Goal: Task Accomplishment & Management: Complete application form

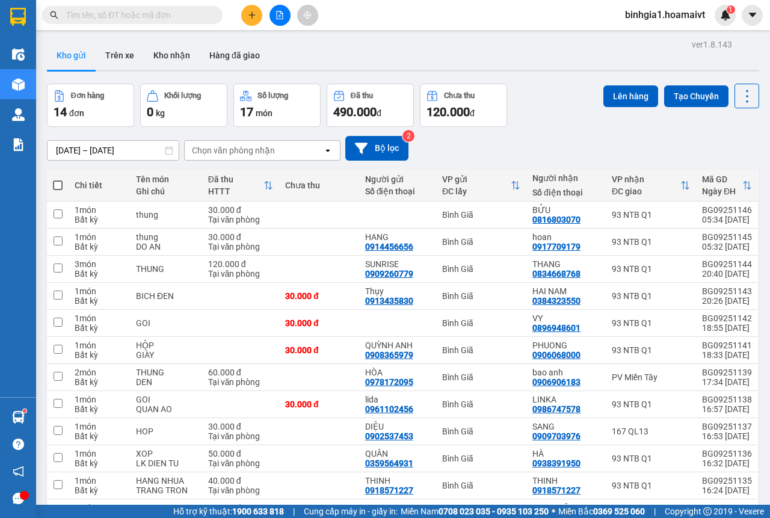
scroll to position [125, 0]
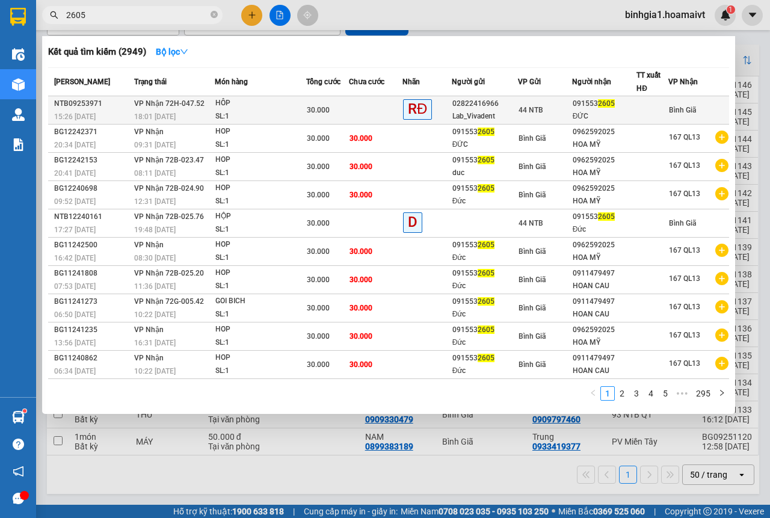
type input "2605"
click at [386, 109] on td at bounding box center [376, 110] width 54 height 28
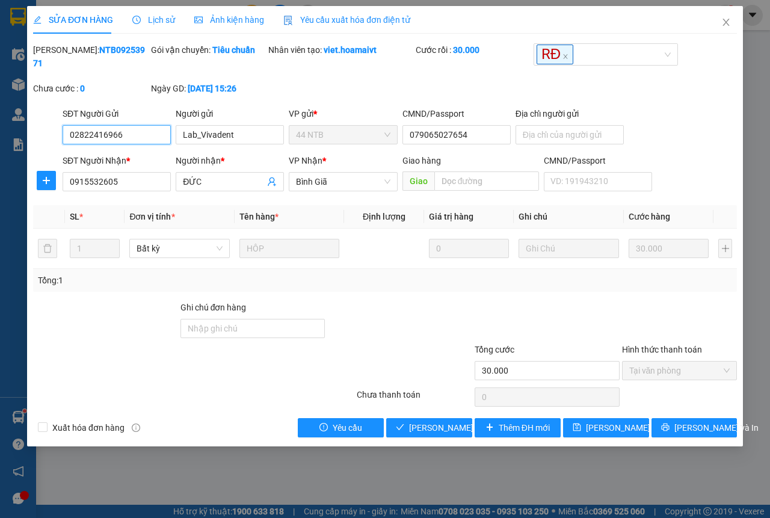
type input "02822416966"
type input "Lab_Vivadent"
type input "079065027654"
type input "0915532605"
type input "ĐỨC"
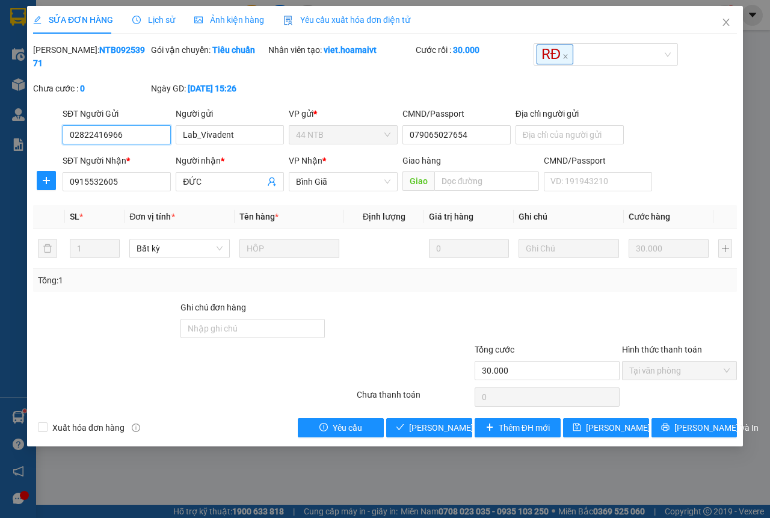
type input "30.000"
drag, startPoint x: 431, startPoint y: 430, endPoint x: 250, endPoint y: 296, distance: 225.3
click at [430, 430] on span "[PERSON_NAME] và Giao hàng" at bounding box center [467, 427] width 116 height 13
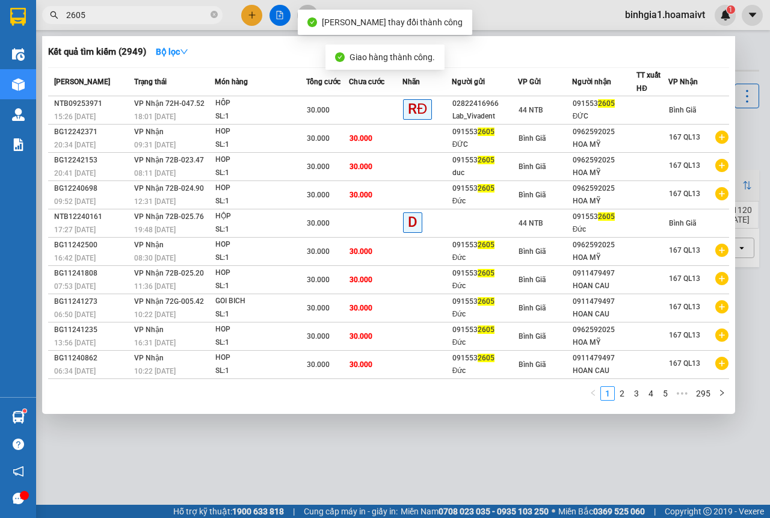
click at [214, 13] on icon "close-circle" at bounding box center [214, 14] width 7 height 7
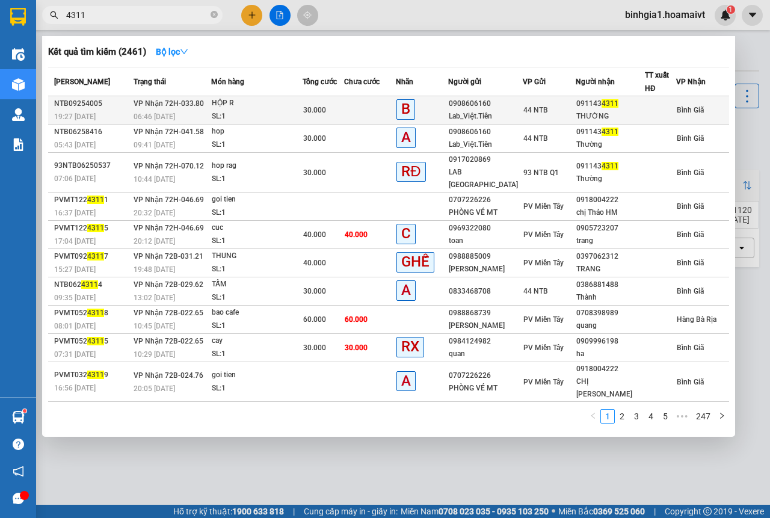
type input "4311"
click at [294, 105] on div "HỘP R" at bounding box center [257, 103] width 90 height 13
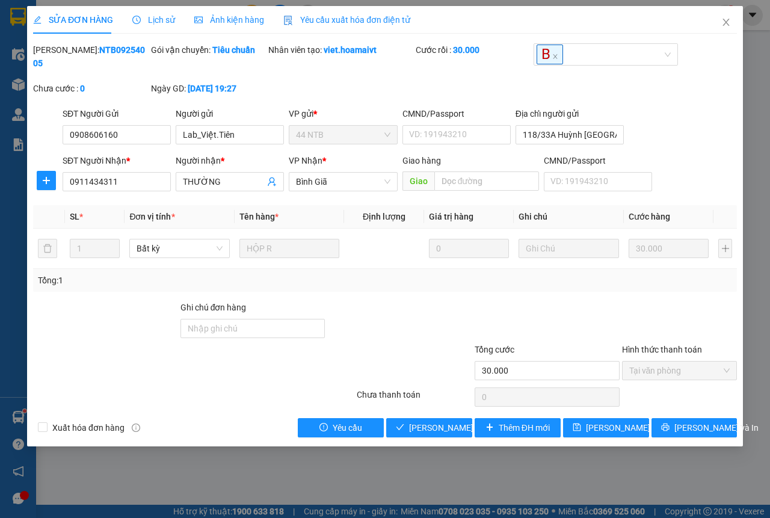
type input "0908606160"
type input "Lab_Việt.Tiên"
type input "118/33A Huỳnh Thiên Lộc.Tân Phú"
type input "0911434311"
type input "THƯỜNG"
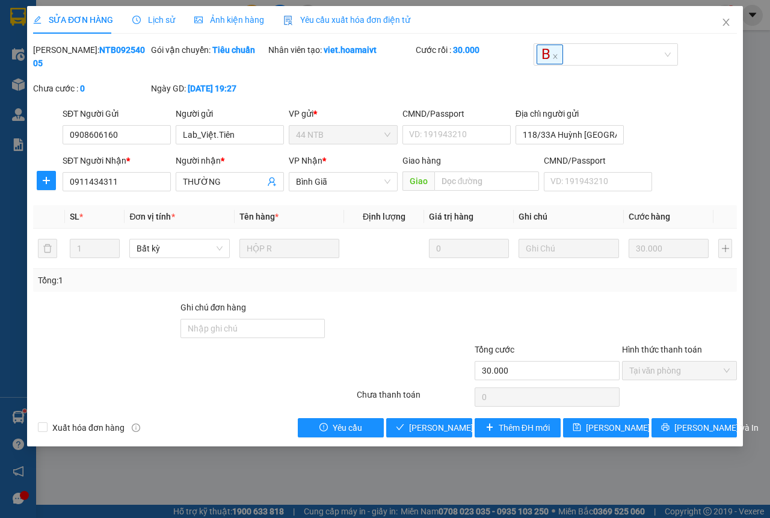
type input "30.000"
click at [423, 432] on span "[PERSON_NAME] và Giao hàng" at bounding box center [467, 427] width 116 height 13
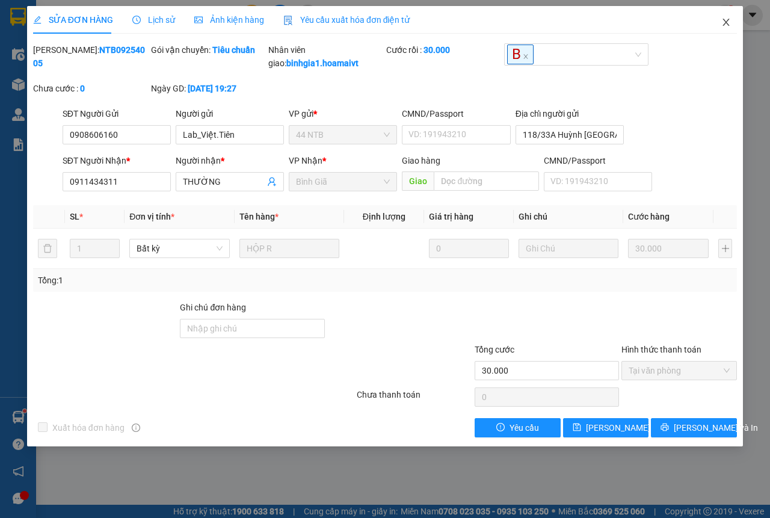
click at [727, 22] on icon "close" at bounding box center [726, 22] width 7 height 7
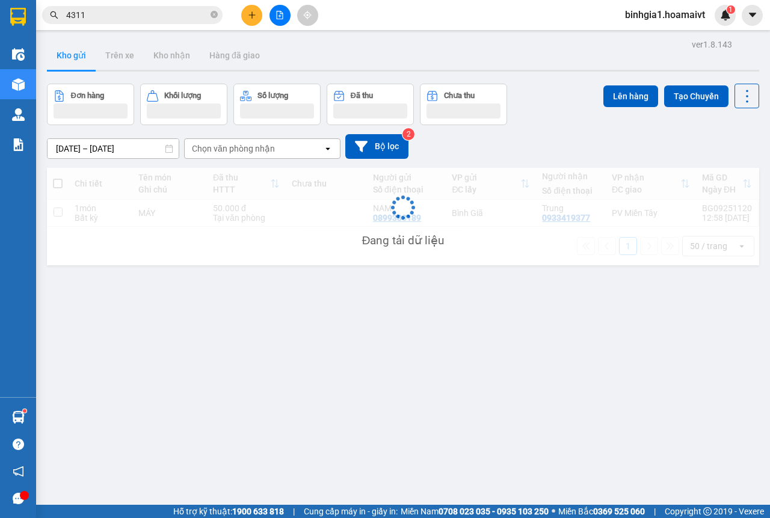
click at [178, 13] on input "4311" at bounding box center [137, 14] width 142 height 13
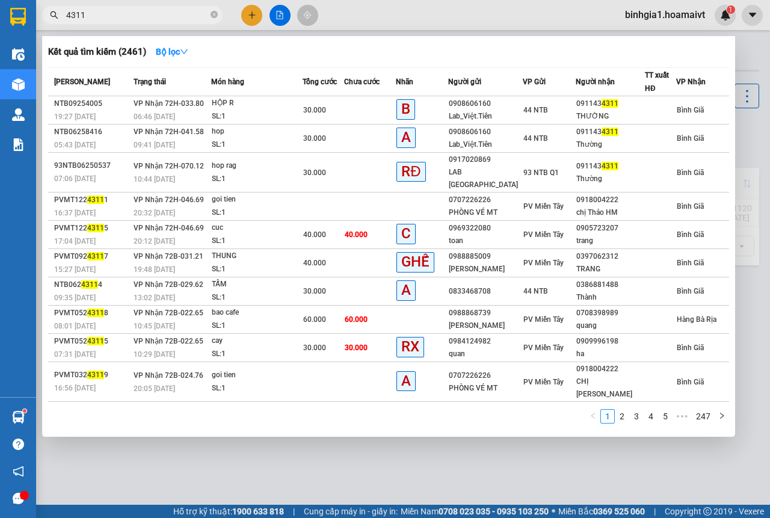
click at [178, 13] on input "4311" at bounding box center [137, 14] width 142 height 13
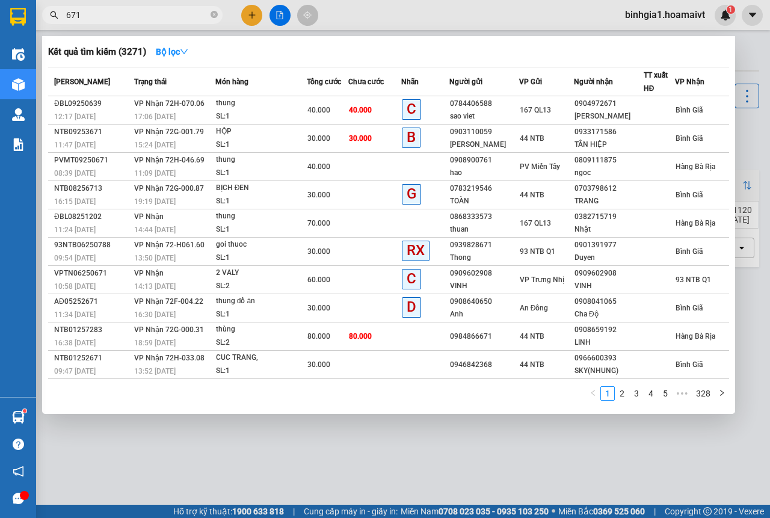
type input "671"
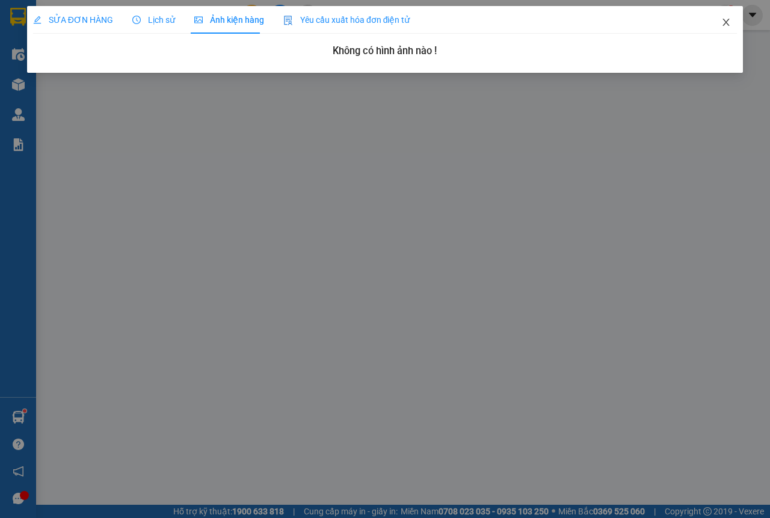
click at [728, 22] on icon "close" at bounding box center [727, 22] width 10 height 10
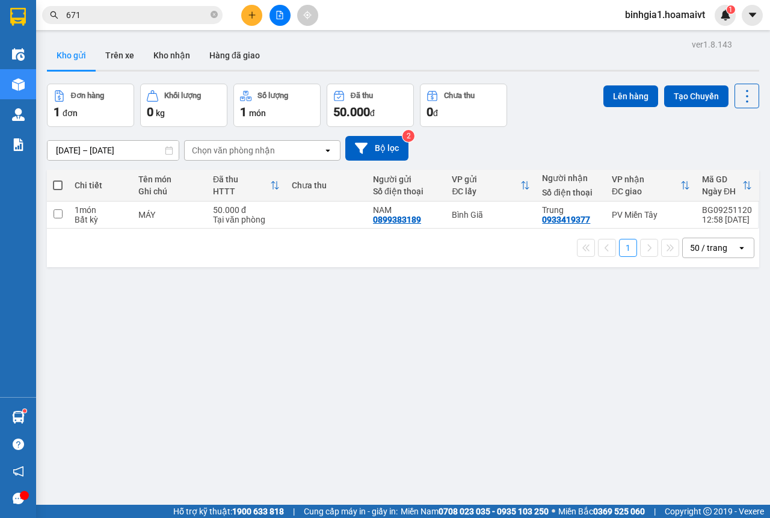
click at [172, 5] on div "Kết quả tìm kiếm ( 3271 ) Bộ lọc Mã ĐH Trạng thái Món hàng Tổng cước Chưa cước …" at bounding box center [117, 15] width 235 height 21
click at [175, 16] on input "671" at bounding box center [137, 14] width 142 height 13
type input "671"
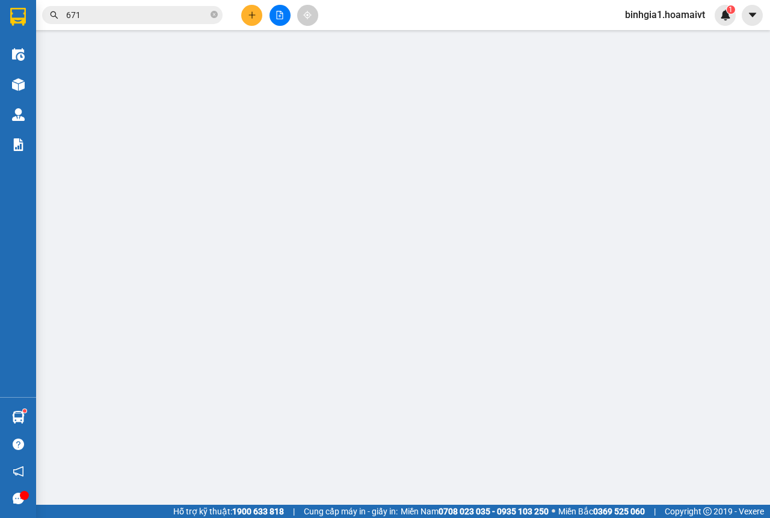
click at [517, 111] on div "Địa chỉ người gửi" at bounding box center [570, 103] width 108 height 18
click at [757, 187] on div "SỬA ĐƠN HÀNG Lịch sử Ảnh kiện hàng Yêu cầu xuất hóa đơn điện tử Total Paid Fee …" at bounding box center [385, 259] width 770 height 518
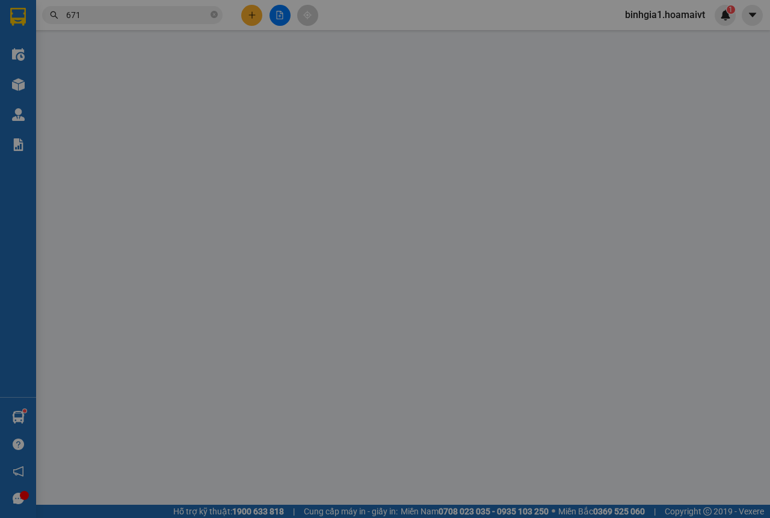
type input "0784406588"
type input "sao viet"
type input "0904972671"
type input "[PERSON_NAME]"
type input "40.000"
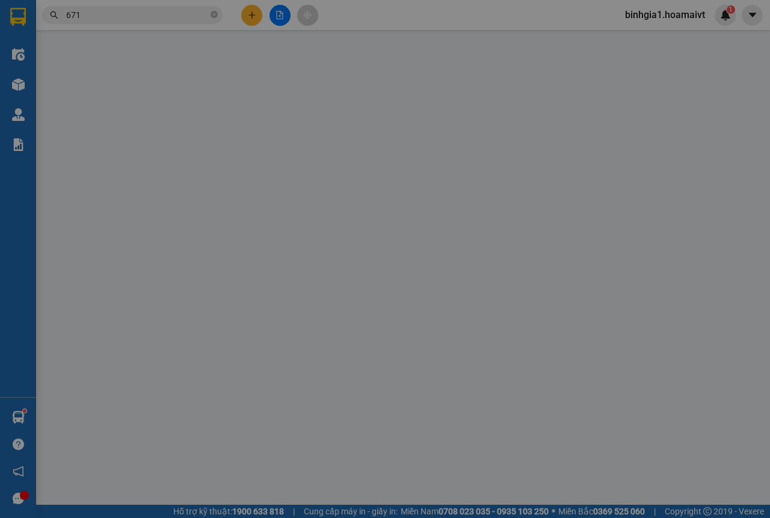
type input "40.000"
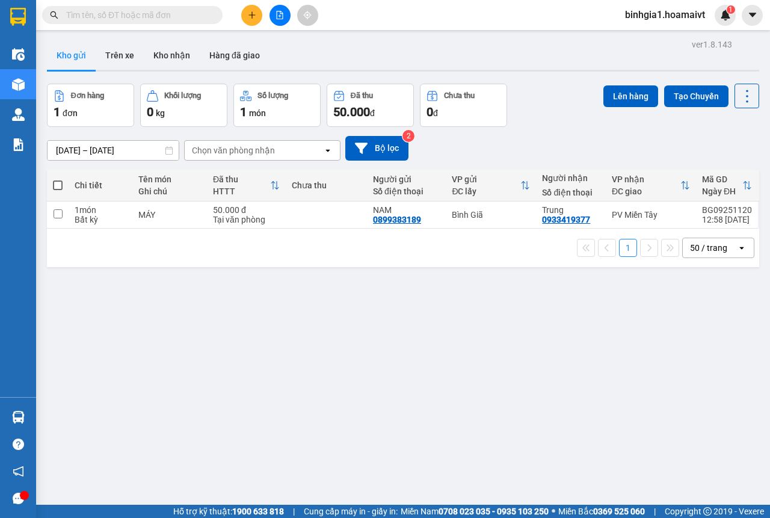
click at [158, 15] on input "text" at bounding box center [137, 14] width 142 height 13
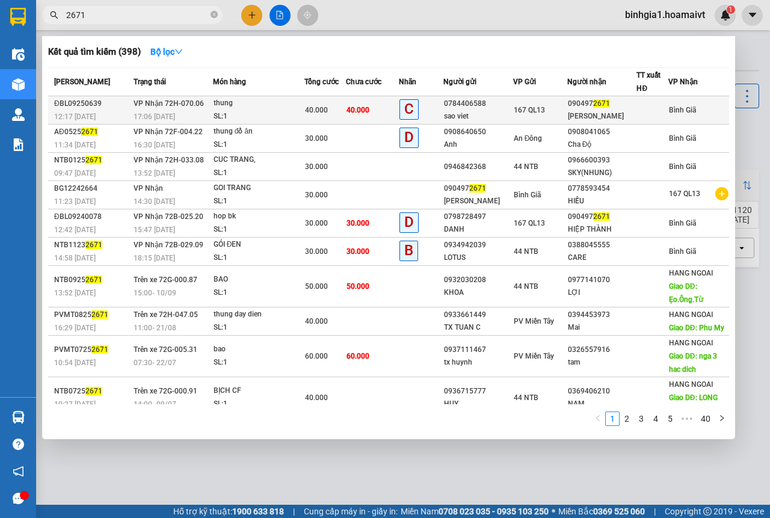
type input "2671"
click at [287, 114] on div "SL: 1" at bounding box center [259, 116] width 90 height 13
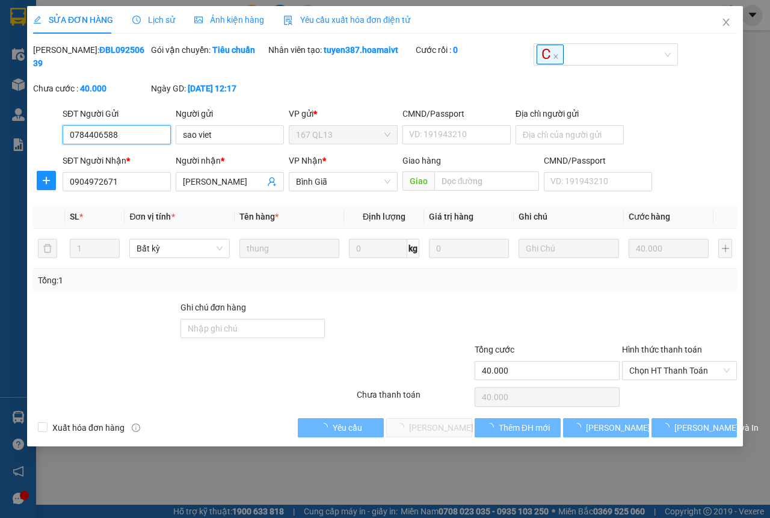
type input "0784406588"
type input "sao viet"
type input "0904972671"
type input "[PERSON_NAME]"
type input "40.000"
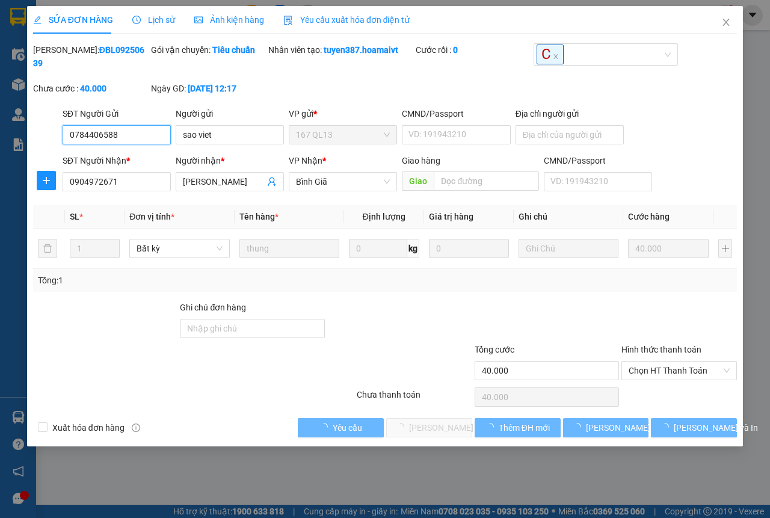
click at [639, 368] on span "Chọn HT Thanh Toán" at bounding box center [679, 371] width 101 height 18
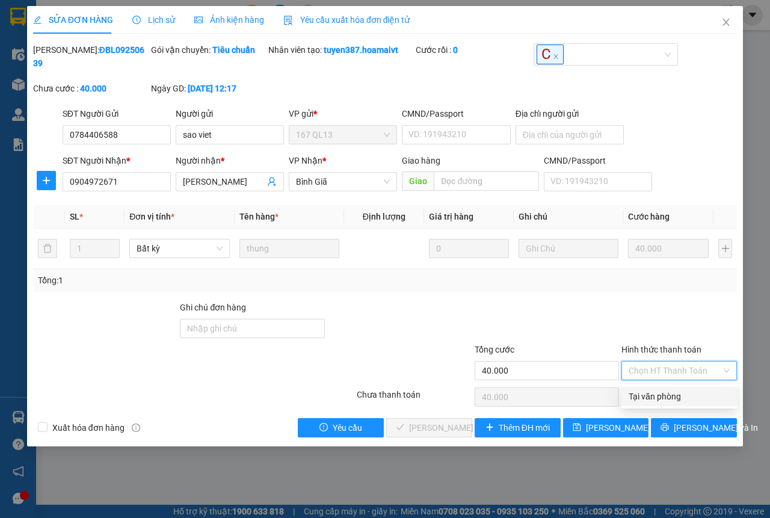
click at [644, 394] on div "Tại văn phòng" at bounding box center [679, 396] width 101 height 13
type input "0"
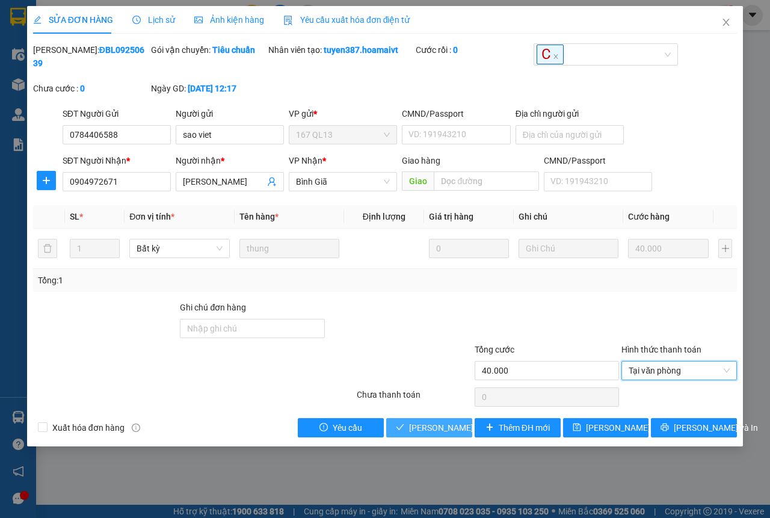
click at [418, 431] on span "[PERSON_NAME] và Giao hàng" at bounding box center [467, 427] width 116 height 13
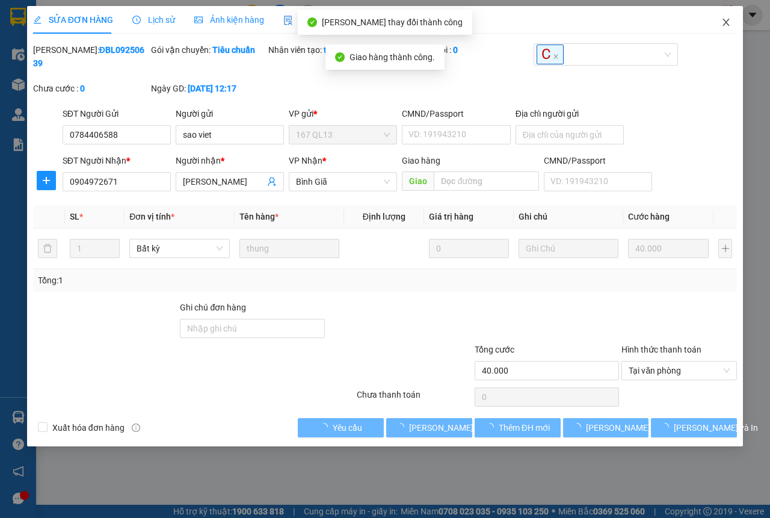
drag, startPoint x: 725, startPoint y: 22, endPoint x: 561, endPoint y: 107, distance: 185.2
click at [725, 22] on icon "close" at bounding box center [727, 22] width 10 height 10
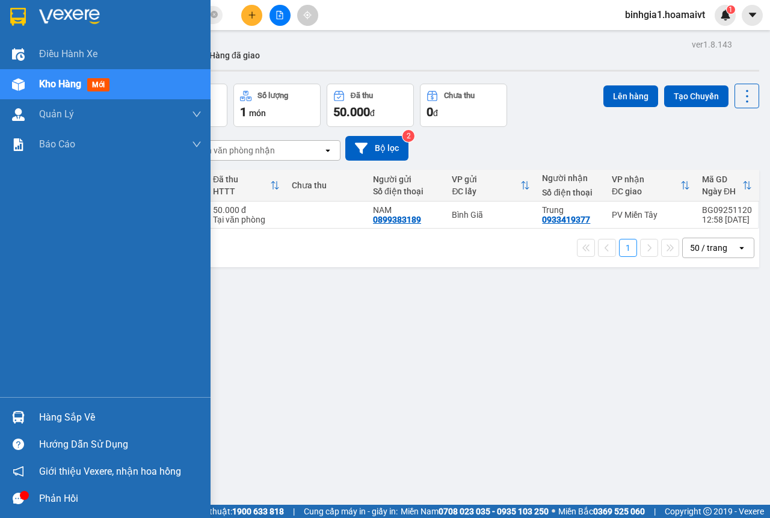
click at [69, 415] on div "Hàng sắp về" at bounding box center [120, 418] width 163 height 18
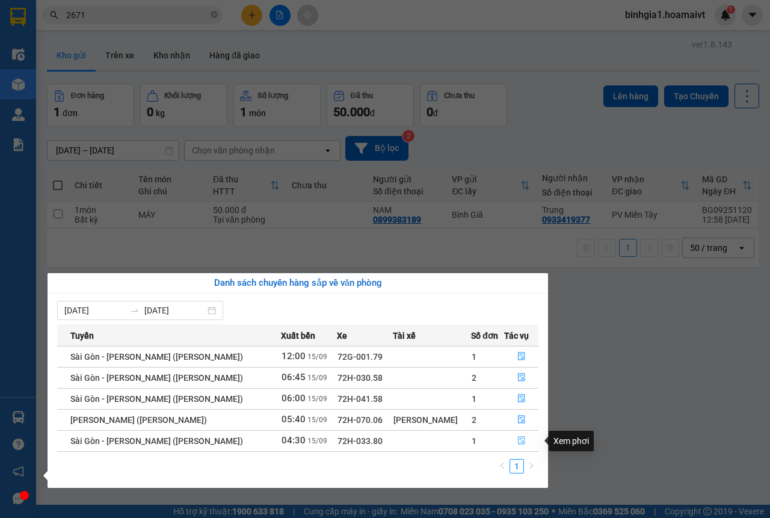
click at [518, 439] on icon "file-done" at bounding box center [522, 440] width 8 height 8
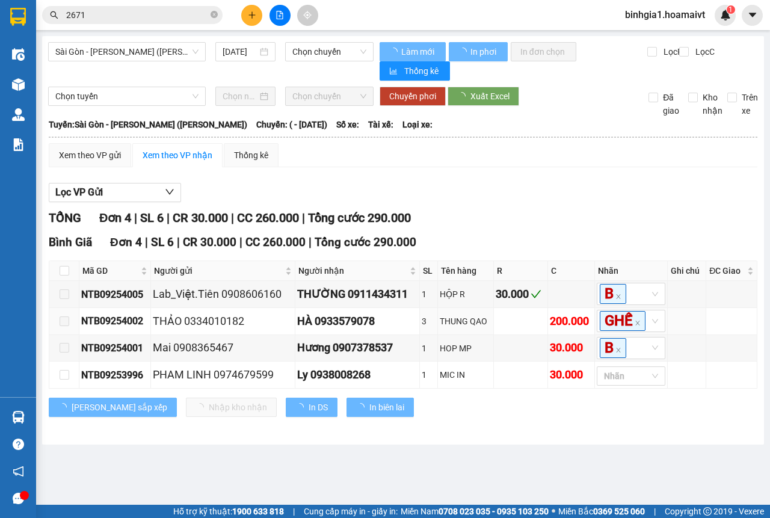
type input "[DATE]"
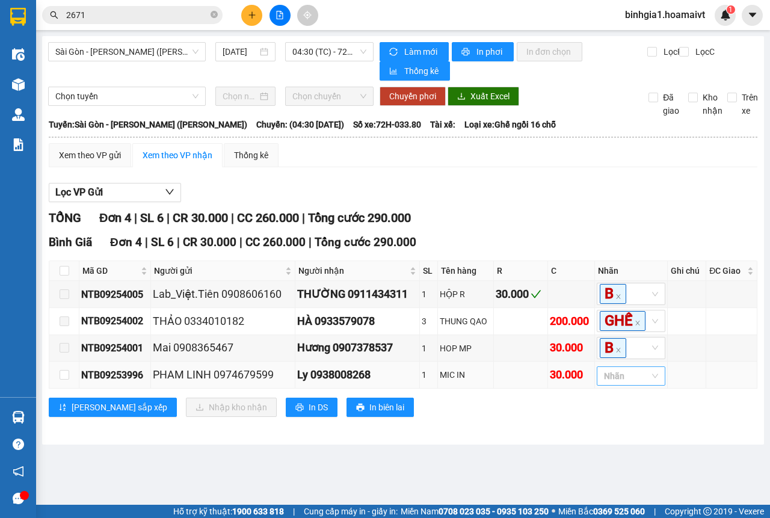
click at [624, 383] on div at bounding box center [625, 376] width 51 height 14
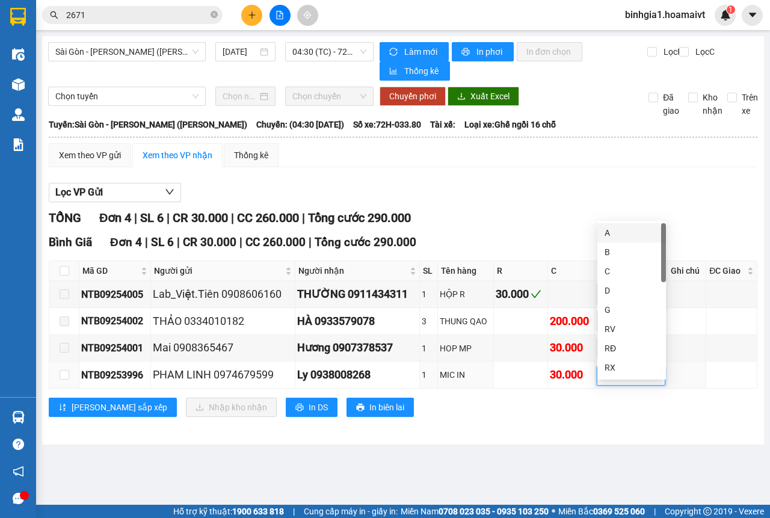
click at [623, 234] on div "A" at bounding box center [632, 232] width 54 height 13
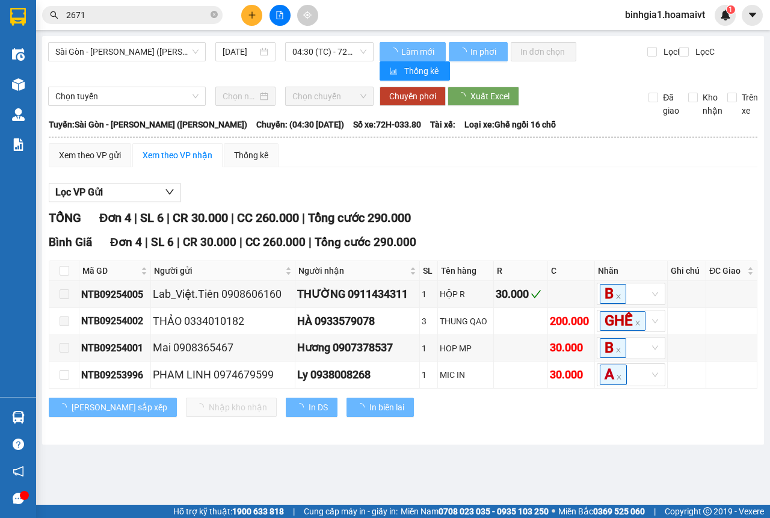
click at [528, 188] on div "Lọc VP Gửi" at bounding box center [403, 193] width 709 height 20
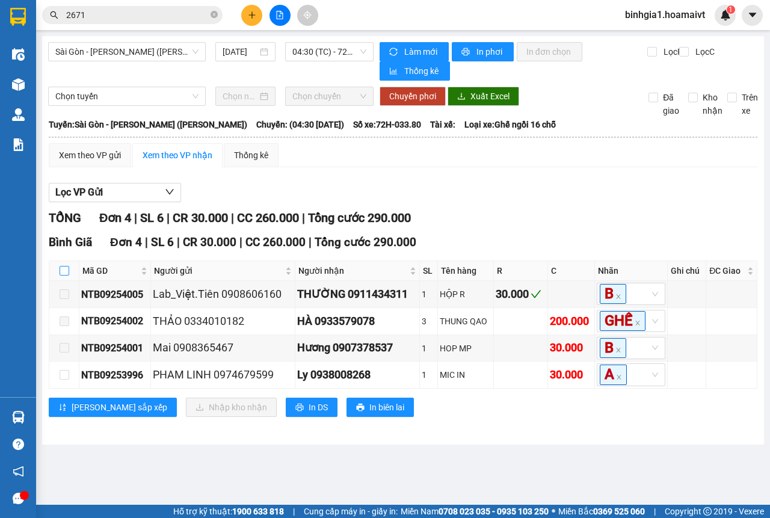
click at [66, 268] on input "checkbox" at bounding box center [65, 271] width 10 height 10
checkbox input "true"
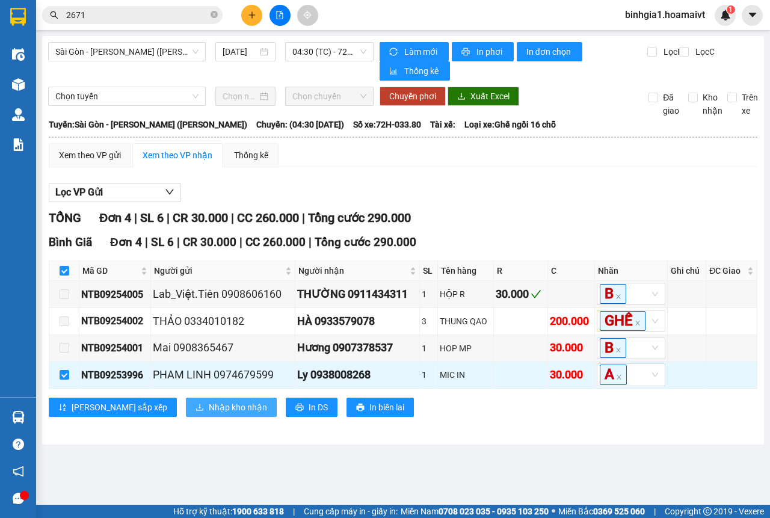
click at [209, 414] on span "Nhập kho nhận" at bounding box center [238, 407] width 58 height 13
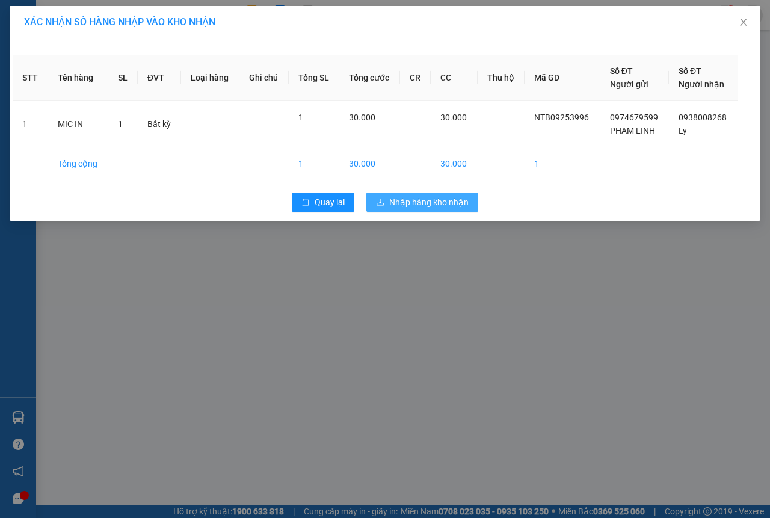
click at [412, 199] on span "Nhập hàng kho nhận" at bounding box center [428, 202] width 79 height 13
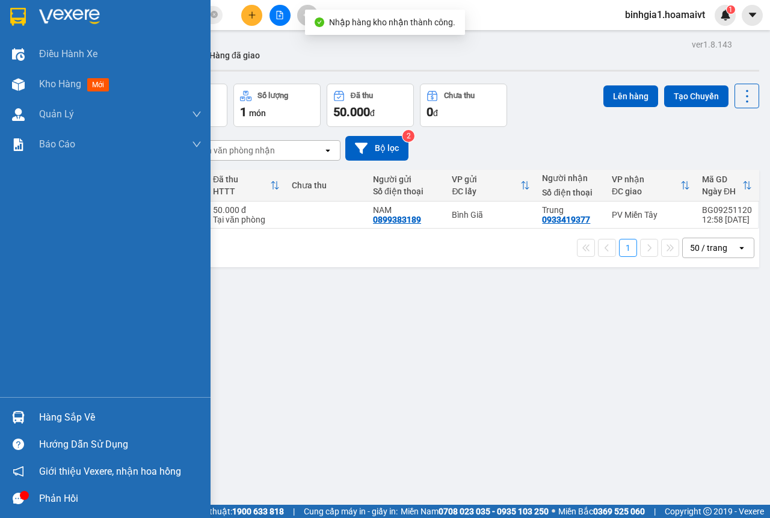
click at [57, 421] on div "Hàng sắp về" at bounding box center [120, 418] width 163 height 18
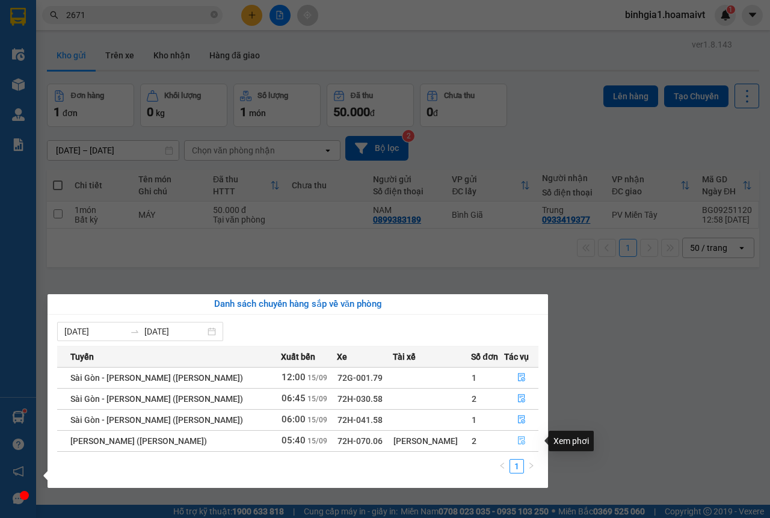
click at [518, 439] on icon "file-done" at bounding box center [522, 440] width 8 height 8
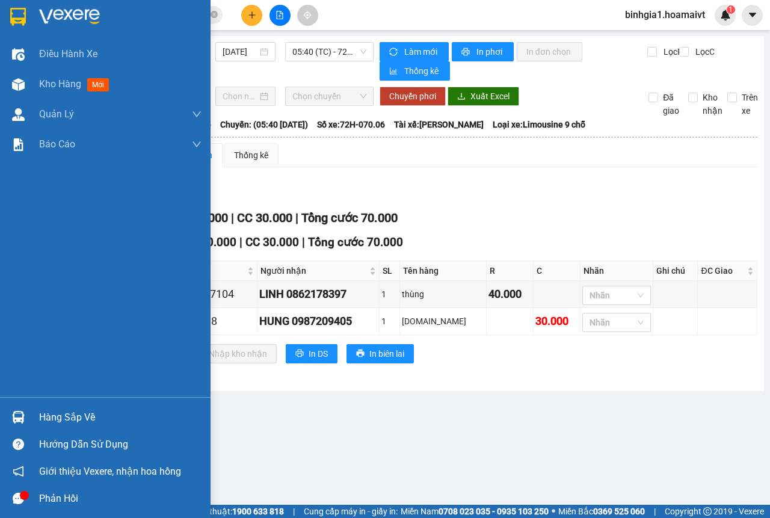
click at [44, 416] on div "Hàng sắp về" at bounding box center [120, 418] width 163 height 18
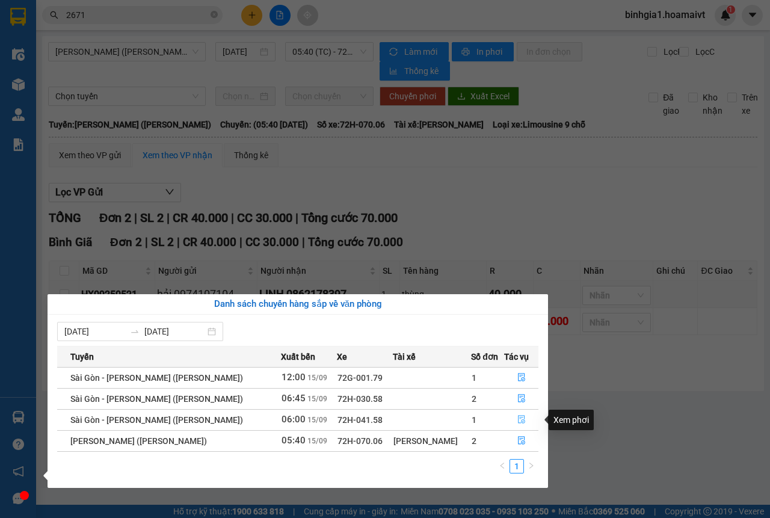
click at [518, 418] on icon "file-done" at bounding box center [522, 419] width 8 height 8
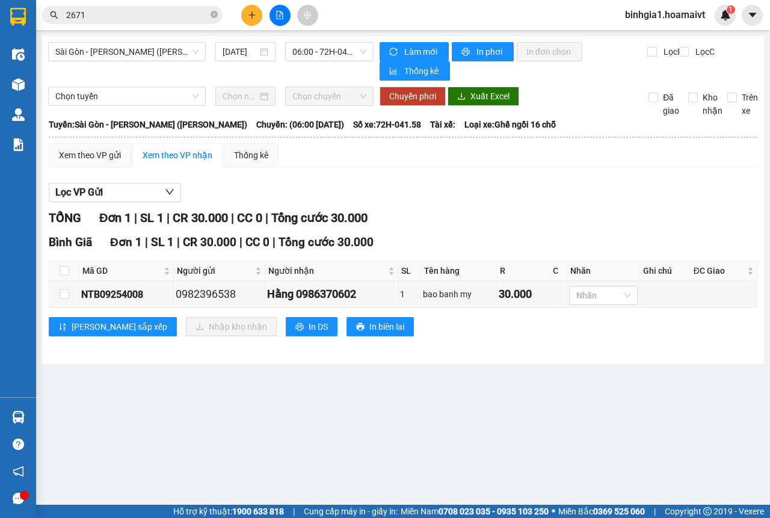
click at [49, 418] on main "[GEOGRAPHIC_DATA] - [GEOGRAPHIC_DATA] (Hàng Hoá) [DATE] 06:00 - 72H-041.58 Là…" at bounding box center [385, 252] width 770 height 505
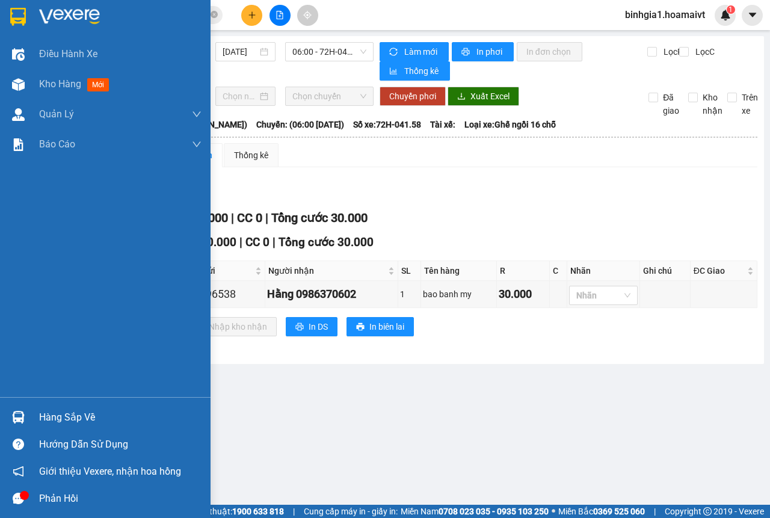
drag, startPoint x: 51, startPoint y: 415, endPoint x: 59, endPoint y: 415, distance: 8.4
click at [51, 415] on div "Hàng sắp về" at bounding box center [120, 418] width 163 height 18
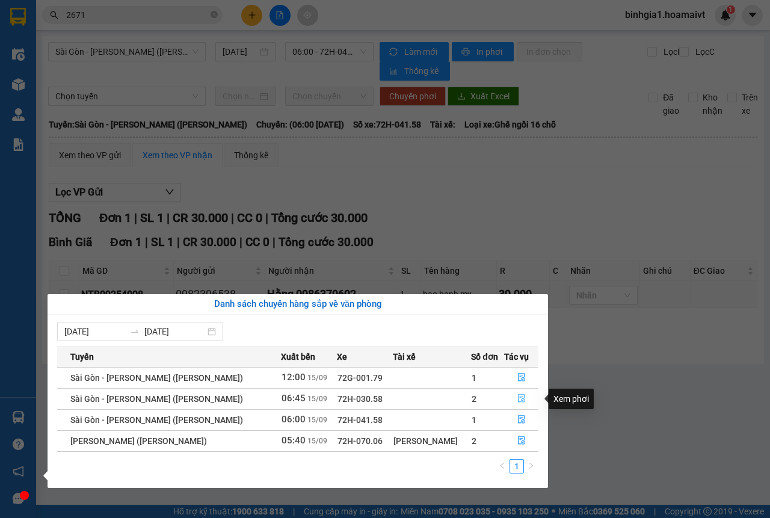
click at [518, 398] on icon "file-done" at bounding box center [521, 399] width 7 height 8
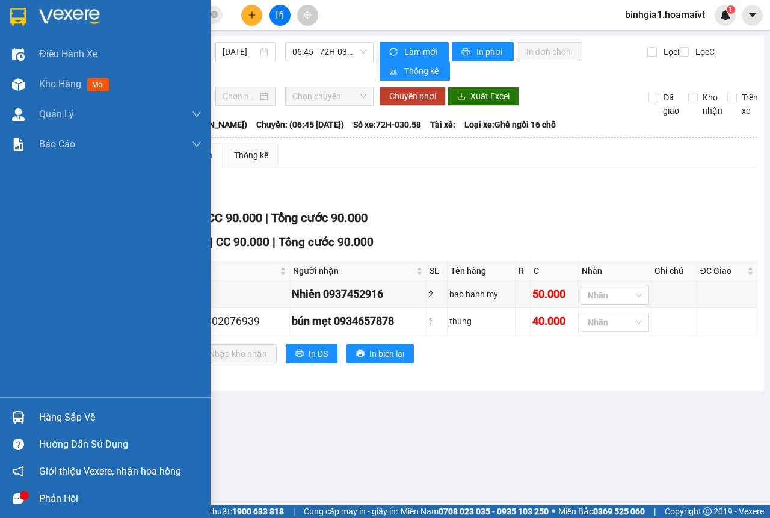
click at [49, 419] on div "Hàng sắp về" at bounding box center [120, 418] width 163 height 18
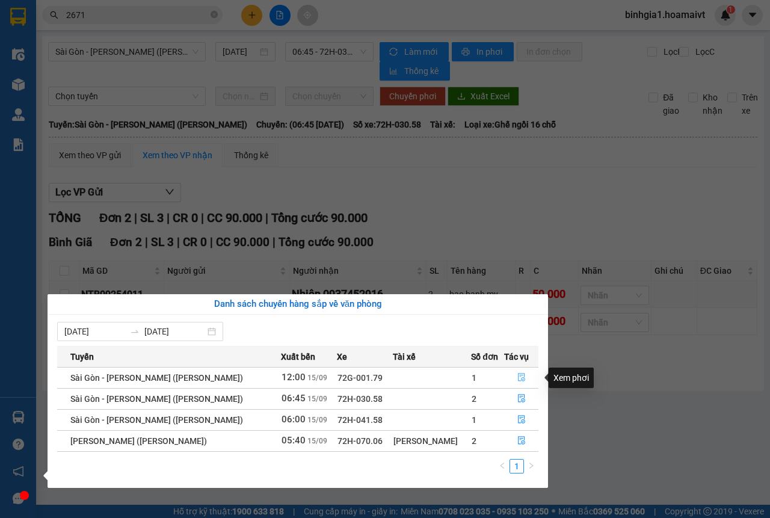
click at [518, 378] on icon "file-done" at bounding box center [522, 377] width 8 height 8
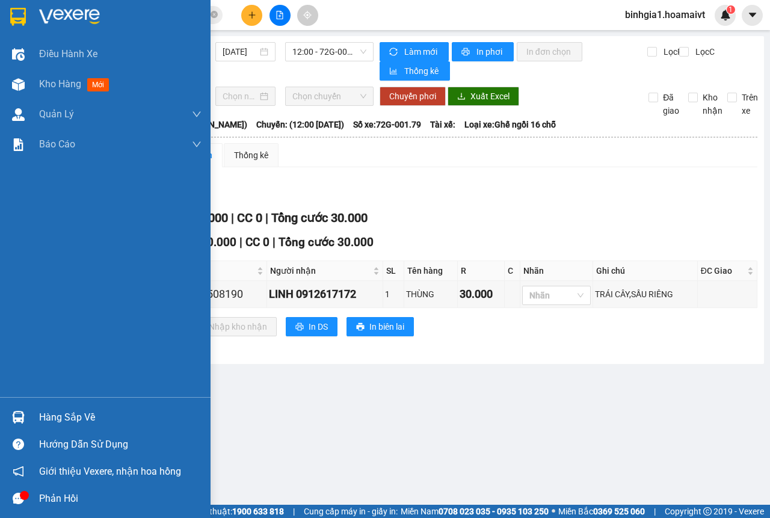
click at [49, 416] on div "Hàng sắp về" at bounding box center [120, 418] width 163 height 18
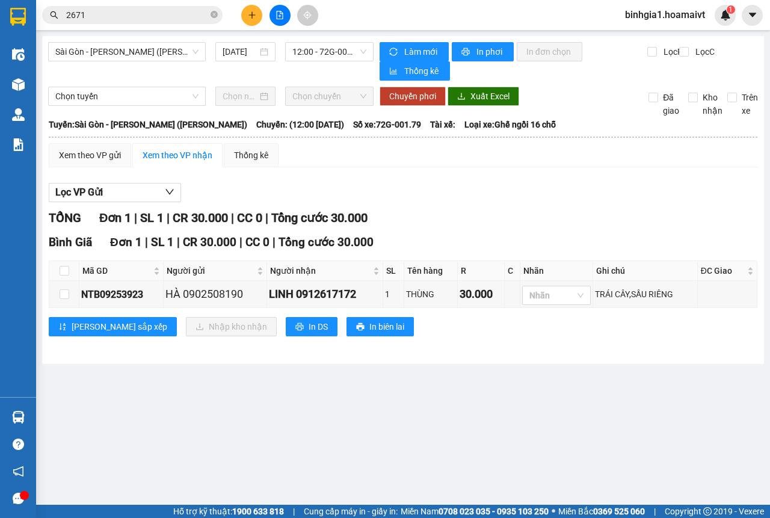
click at [654, 208] on section "Kết quả tìm kiếm ( 398 ) Bộ lọc Mã ĐH Trạng thái Món hàng Tổng cước Chưa cước N…" at bounding box center [385, 259] width 770 height 518
click at [722, 14] on img at bounding box center [725, 15] width 11 height 11
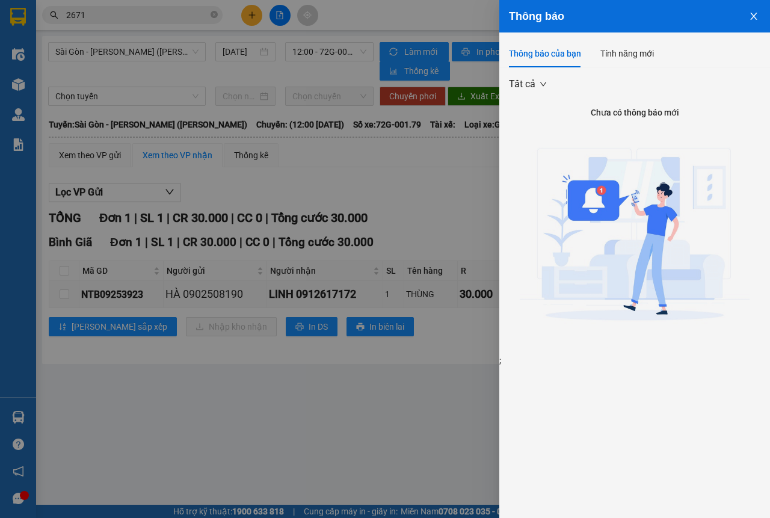
click at [752, 14] on icon "close" at bounding box center [754, 16] width 7 height 7
